Goal: Task Accomplishment & Management: Use online tool/utility

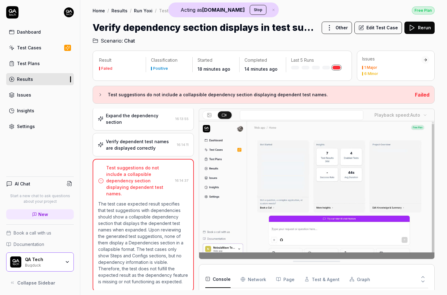
scroll to position [38, 0]
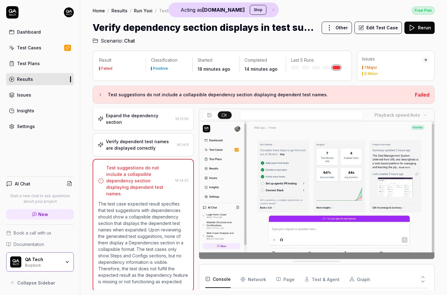
drag, startPoint x: 168, startPoint y: 165, endPoint x: 161, endPoint y: 147, distance: 20.1
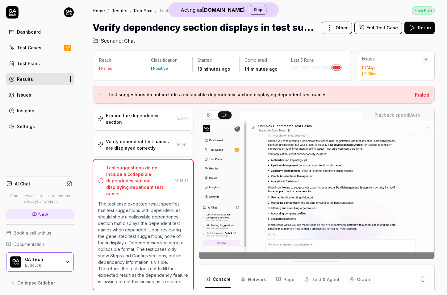
click at [161, 147] on div "Verify dependent test names are displayed correctly" at bounding box center [140, 144] width 69 height 13
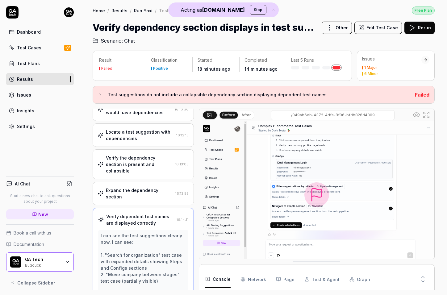
click at [136, 147] on div "Locate a test suggestion with dependencies 16:12:13" at bounding box center [143, 134] width 101 height 23
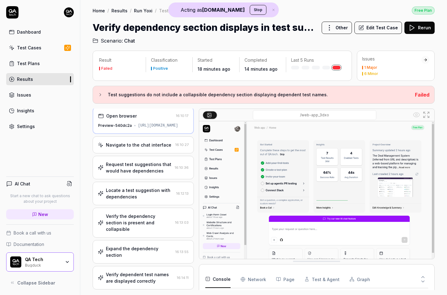
scroll to position [0, 0]
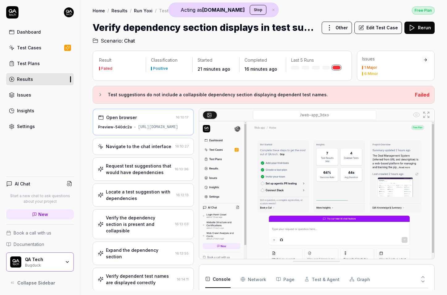
click at [174, 155] on div "Navigate to the chat interface 16:10:27" at bounding box center [143, 146] width 101 height 17
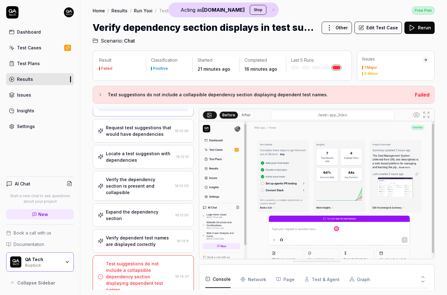
click at [174, 157] on div "Locate a test suggestion with dependencies 16:12:13" at bounding box center [143, 156] width 91 height 13
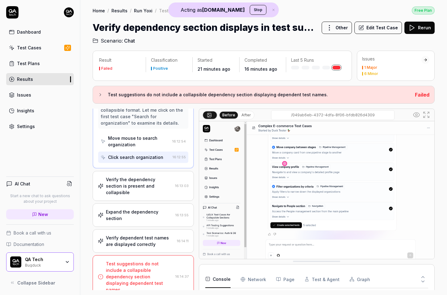
click at [154, 188] on div "Verify the dependency section is present and collapsible" at bounding box center [139, 185] width 67 height 19
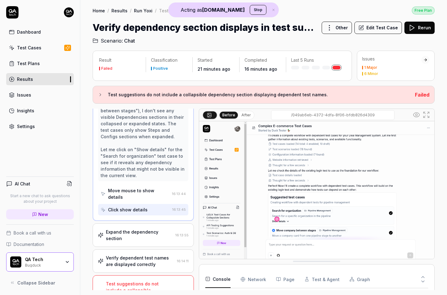
scroll to position [893, 0]
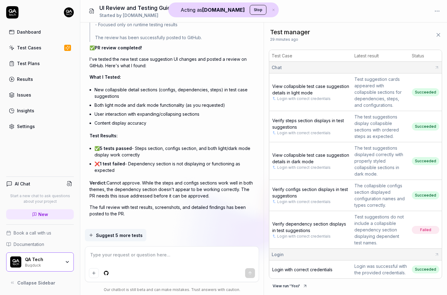
scroll to position [3, 0]
click at [300, 119] on span "Verify steps section displays in test suggestions" at bounding box center [308, 124] width 72 height 12
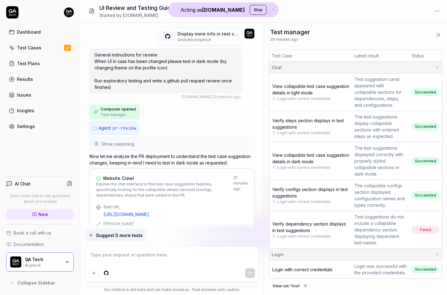
scroll to position [12, 0]
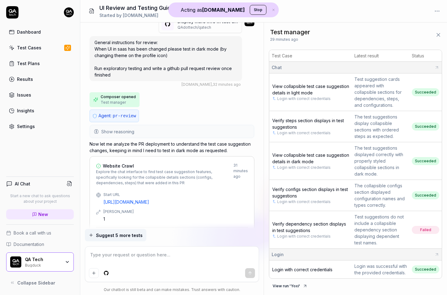
click at [129, 132] on span "Show reasoning" at bounding box center [117, 131] width 33 height 6
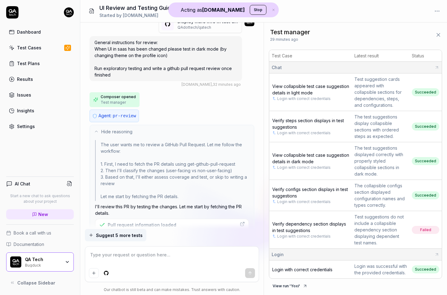
click at [129, 132] on span "Hide reasoning" at bounding box center [116, 131] width 31 height 6
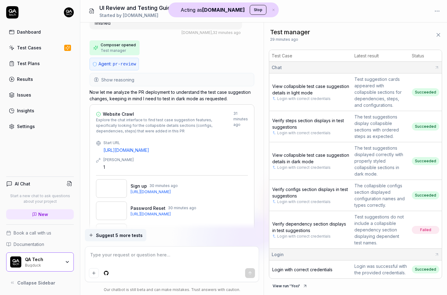
scroll to position [68, 0]
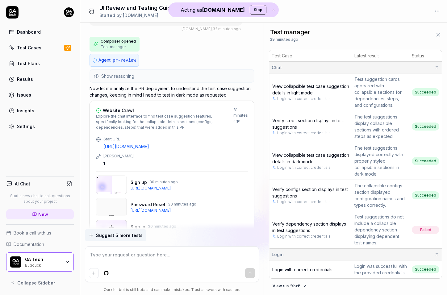
click at [124, 77] on span "Show reasoning" at bounding box center [117, 76] width 33 height 6
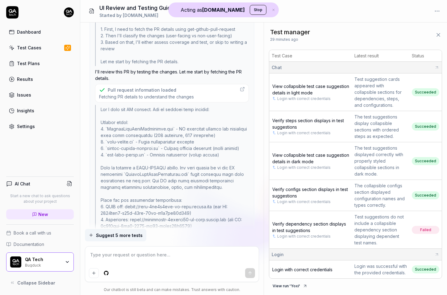
scroll to position [151, 0]
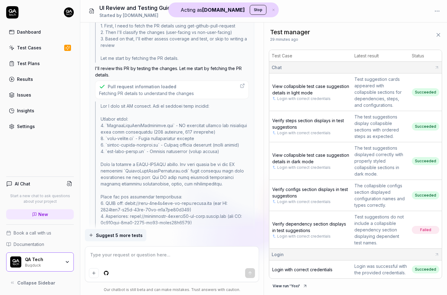
click at [129, 87] on div "Pull request information loaded" at bounding box center [142, 86] width 69 height 6
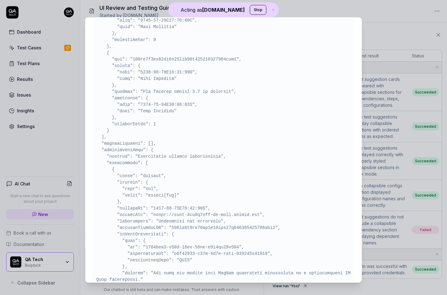
scroll to position [1103, 0]
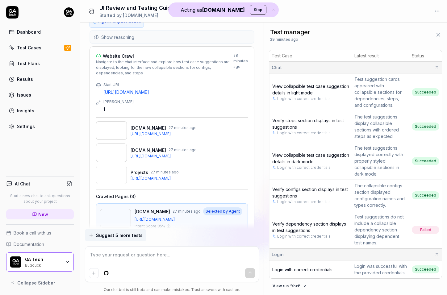
scroll to position [1298, 0]
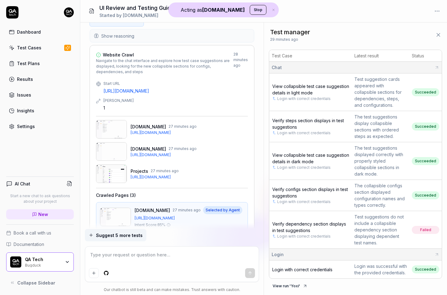
click at [119, 172] on img at bounding box center [111, 173] width 31 height 19
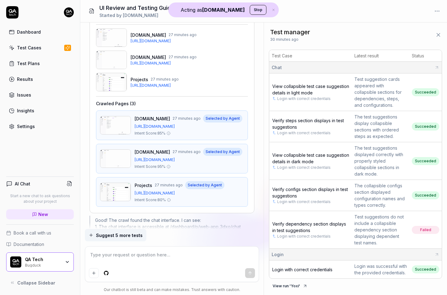
scroll to position [1394, 0]
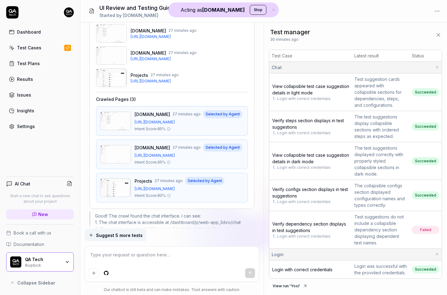
click at [119, 181] on img at bounding box center [115, 187] width 31 height 19
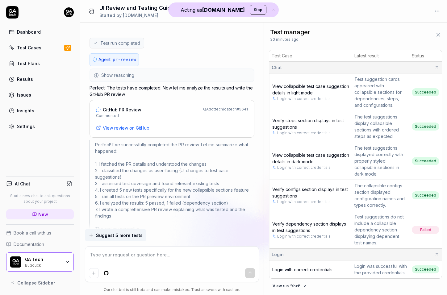
scroll to position [2473, 0]
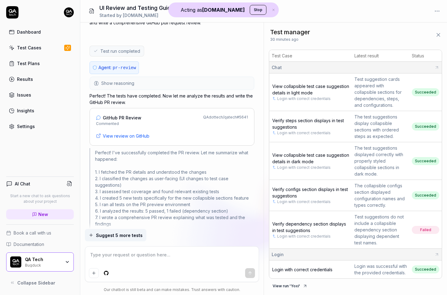
click at [121, 80] on span "Show reasoning" at bounding box center [117, 83] width 33 height 6
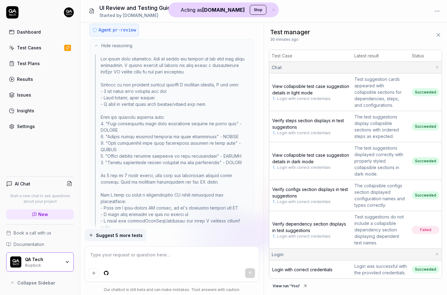
click at [122, 42] on span "Hide reasoning" at bounding box center [116, 45] width 31 height 6
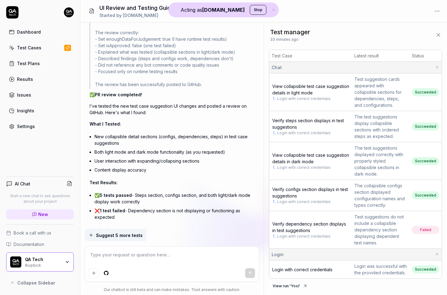
scroll to position [2725, 0]
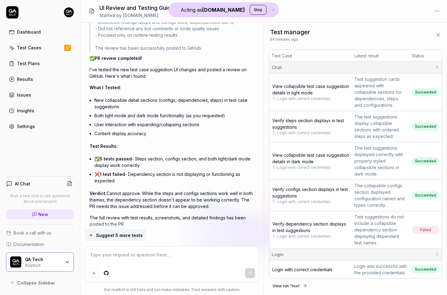
type textarea "*"
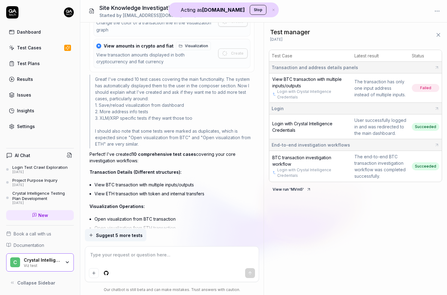
scroll to position [1376, 0]
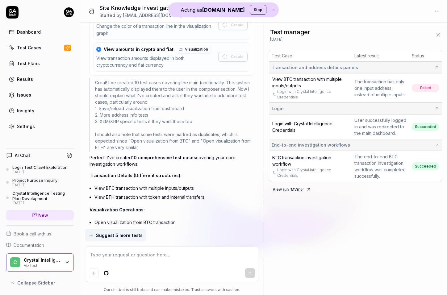
click at [361, 11] on div "Site Knowledge Investigation Query Started by [EMAIL_ADDRESS][DOMAIN_NAME]" at bounding box center [263, 11] width 367 height 23
type textarea "*"
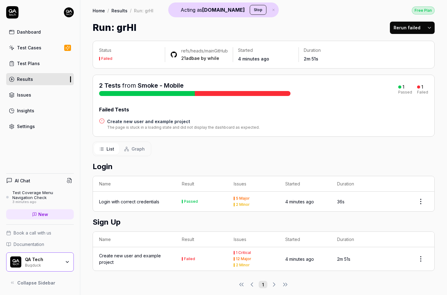
click at [158, 125] on h4 "Create new user and example project" at bounding box center [183, 121] width 152 height 6
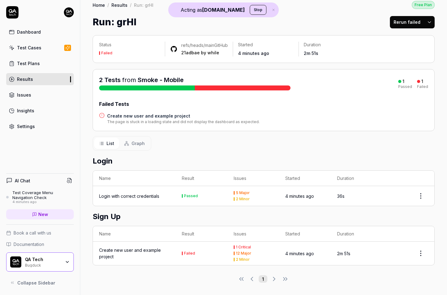
click at [406, 21] on button "Rerun failed" at bounding box center [407, 22] width 34 height 12
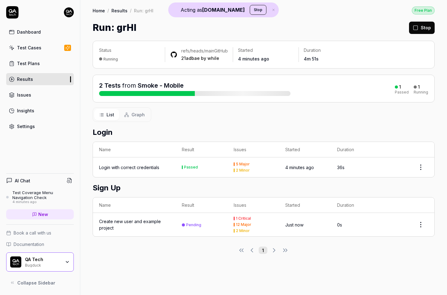
scroll to position [0, 0]
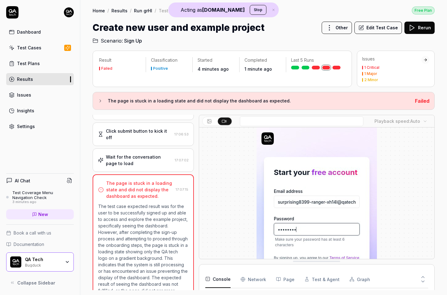
scroll to position [368, 0]
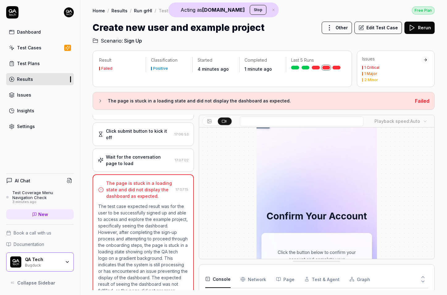
click at [156, 165] on div "Wait for the conversation page to load" at bounding box center [139, 160] width 66 height 13
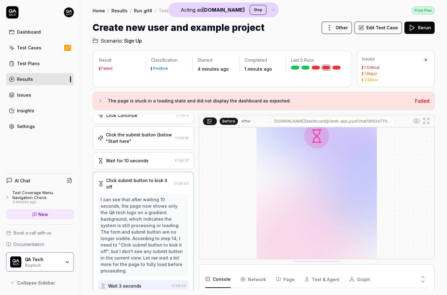
scroll to position [128, 0]
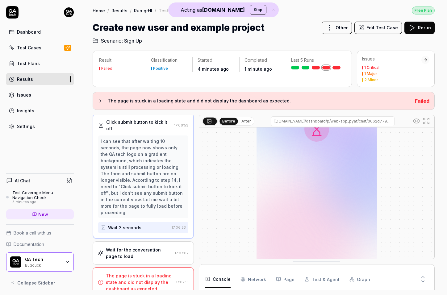
click at [156, 247] on div "Wait for the conversation page to load" at bounding box center [139, 253] width 66 height 13
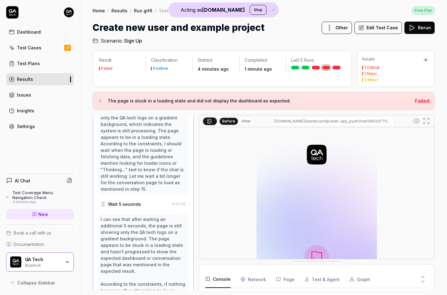
scroll to position [397, 0]
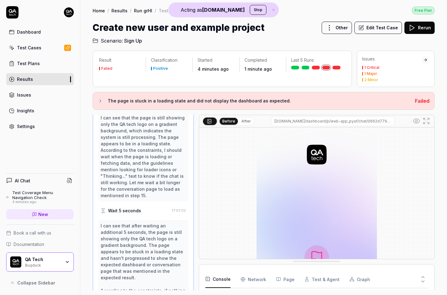
click at [154, 213] on div "Wait 5 seconds" at bounding box center [135, 210] width 69 height 11
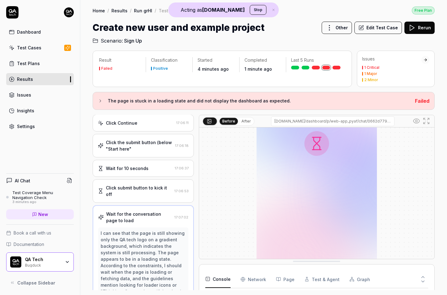
scroll to position [271, 0]
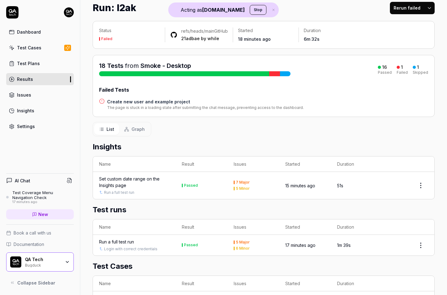
scroll to position [17, 0]
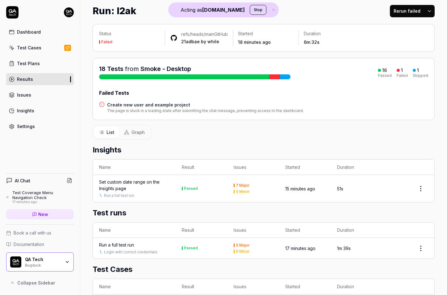
click at [159, 108] on h4 "Create new user and example project" at bounding box center [205, 105] width 197 height 6
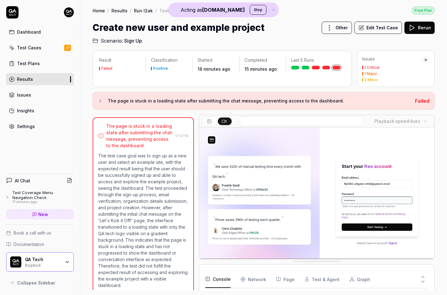
scroll to position [333, 0]
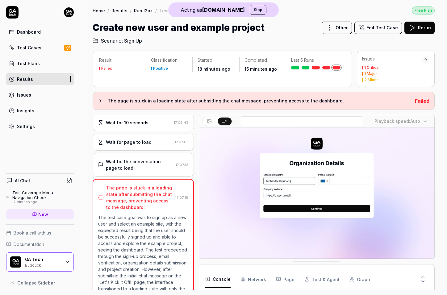
click at [150, 147] on div "Wait for page to load 17:07:05" at bounding box center [143, 142] width 101 height 17
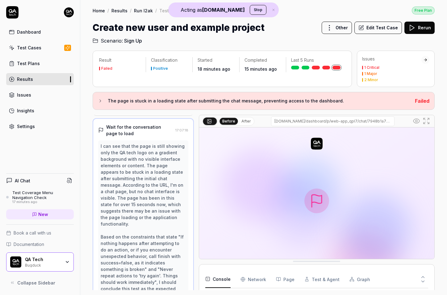
scroll to position [419, 0]
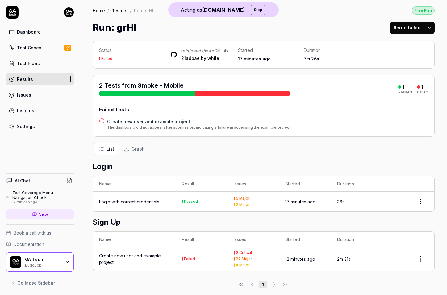
click at [132, 263] on div "Create new user and example project" at bounding box center [134, 258] width 70 height 13
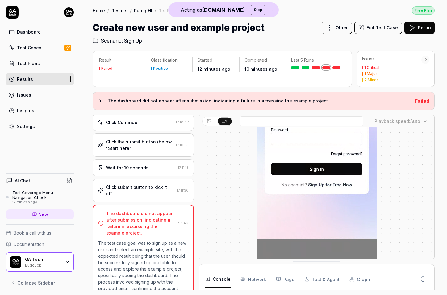
scroll to position [128, 0]
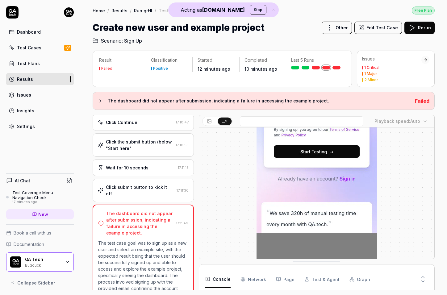
click at [159, 199] on div "Click submit button to kick it off 17:11:30" at bounding box center [143, 190] width 101 height 23
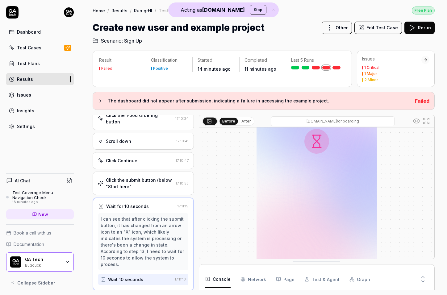
scroll to position [119, 0]
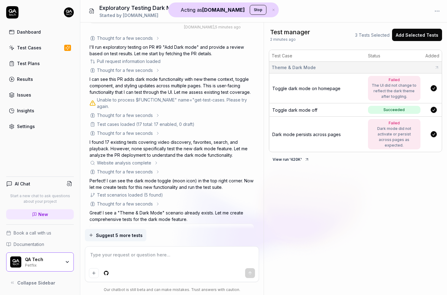
scroll to position [38, 0]
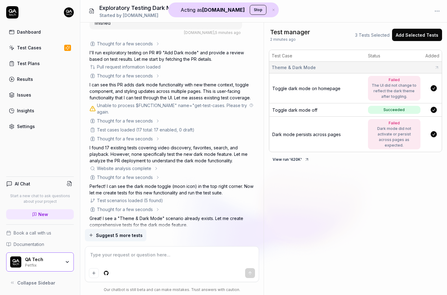
click at [116, 106] on div "Unable to process $FUNCTION_NAME" name="get-test-cases. Please try again." at bounding box center [172, 108] width 151 height 13
click at [252, 106] on icon at bounding box center [251, 105] width 4 height 4
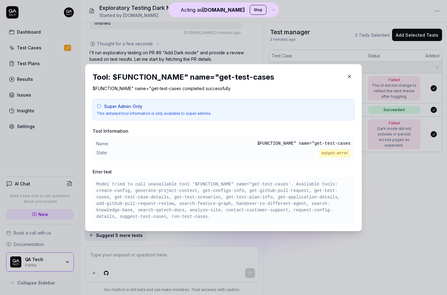
click at [202, 182] on pre "Model tried to call unavailable tool '$FUNCTION_NAME" name="get-test-cases'. Av…" at bounding box center [223, 200] width 254 height 39
click at [204, 183] on pre "Model tried to call unavailable tool '$FUNCTION_NAME" name="get-test-cases'. Av…" at bounding box center [223, 200] width 254 height 39
drag, startPoint x: 196, startPoint y: 185, endPoint x: 233, endPoint y: 185, distance: 36.4
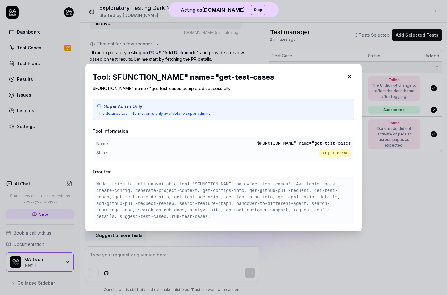
click at [233, 185] on pre "Model tried to call unavailable tool '$FUNCTION_NAME" name="get-test-cases'. Av…" at bounding box center [223, 200] width 254 height 39
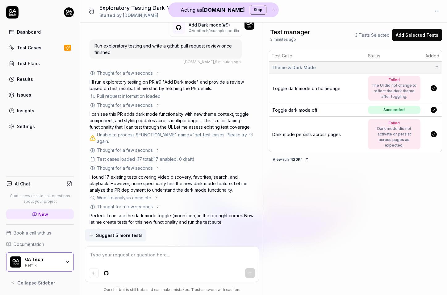
scroll to position [0, 0]
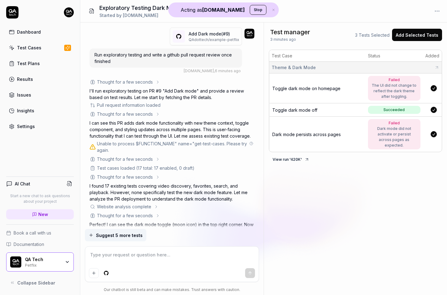
click at [250, 144] on icon at bounding box center [251, 144] width 4 height 4
click at [250, 143] on circle at bounding box center [251, 143] width 3 height 3
click at [147, 80] on div "Thought for a few seconds" at bounding box center [125, 82] width 56 height 6
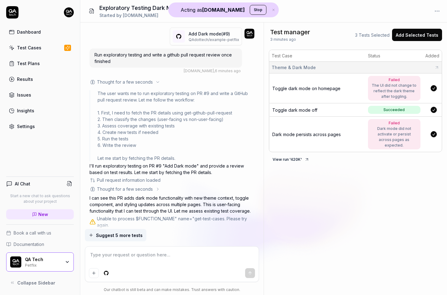
click at [147, 80] on div "Thought for a few seconds" at bounding box center [125, 82] width 56 height 6
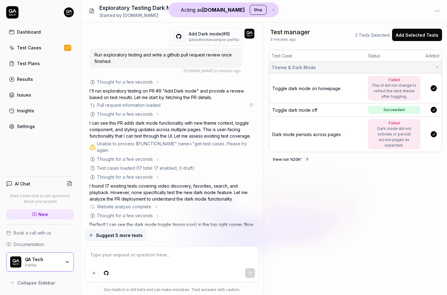
click at [139, 107] on div "Pull request information loaded" at bounding box center [129, 105] width 64 height 6
click at [137, 115] on div "Thought for a few seconds" at bounding box center [125, 114] width 56 height 6
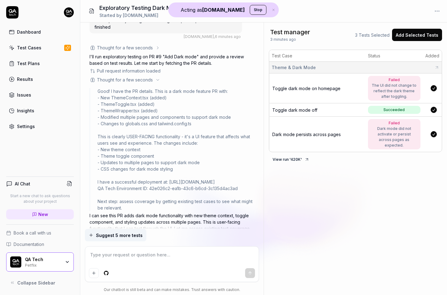
scroll to position [24, 0]
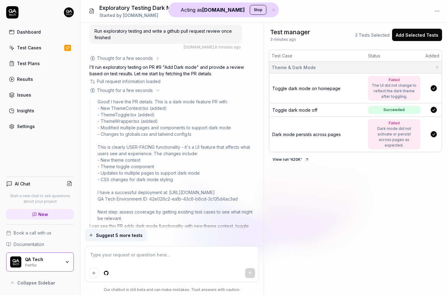
click at [128, 92] on div "Thought for a few seconds" at bounding box center [125, 90] width 56 height 6
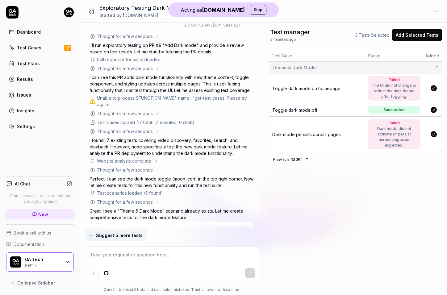
scroll to position [50, 0]
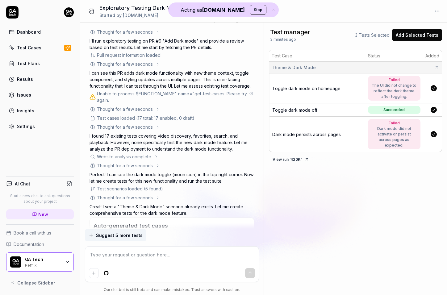
click at [138, 97] on div "Unable to process $FUNCTION_NAME" name="get-test-cases. Please try again." at bounding box center [172, 96] width 151 height 13
click at [139, 94] on div "Unable to process $FUNCTION_NAME" name="get-test-cases. Please try again." at bounding box center [172, 96] width 151 height 13
copy div "Unable to process $FUNCTION_NAME" name="get-test-cases. Please try again."
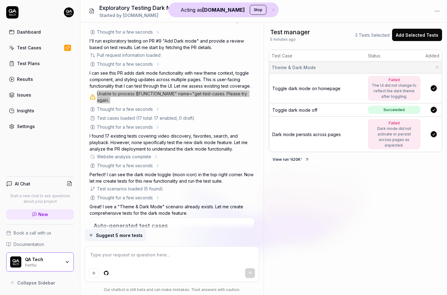
type textarea "*"
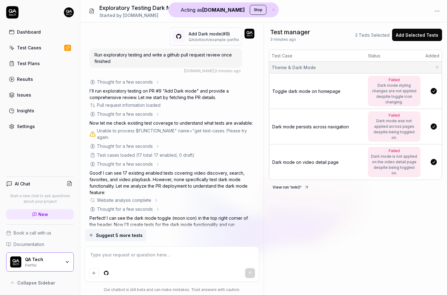
click at [322, 160] on span "Dark mode on video detail page" at bounding box center [305, 162] width 66 height 5
click at [149, 129] on div "Unable to process $FUNCTION_NAME" name="get-test-cases. Please try again." at bounding box center [172, 133] width 151 height 13
click at [151, 131] on div "Unable to process $FUNCTION_NAME" name="get-test-cases. Please try again." at bounding box center [172, 133] width 151 height 13
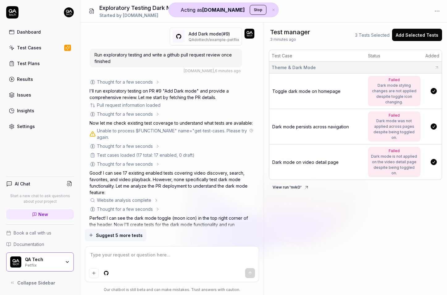
click at [249, 130] on button at bounding box center [251, 130] width 6 height 6
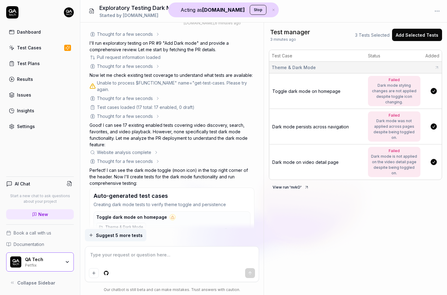
scroll to position [60, 0]
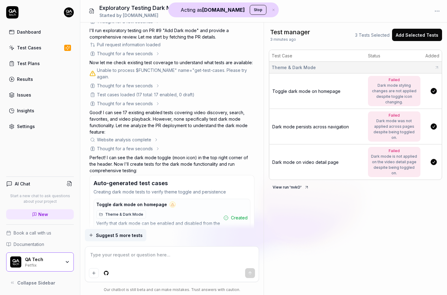
type textarea "*"
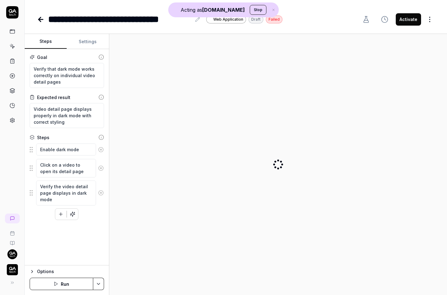
type textarea "*"
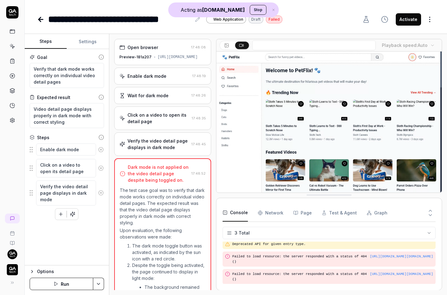
click at [187, 146] on div "Verify the video detail page displays in dark mode" at bounding box center [157, 144] width 61 height 13
